Goal: Task Accomplishment & Management: Manage account settings

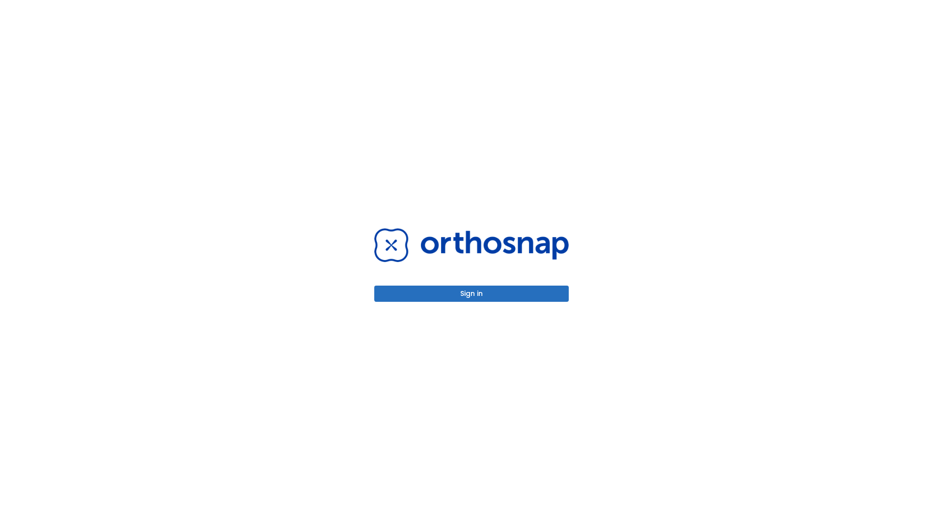
click at [472, 294] on button "Sign in" at bounding box center [471, 294] width 195 height 16
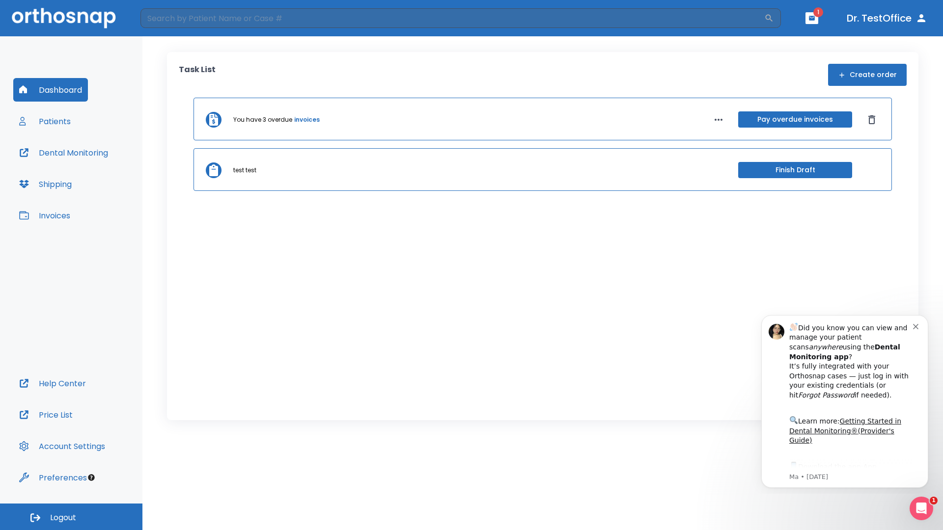
click at [71, 517] on span "Logout" at bounding box center [63, 518] width 26 height 11
